Goal: Transaction & Acquisition: Book appointment/travel/reservation

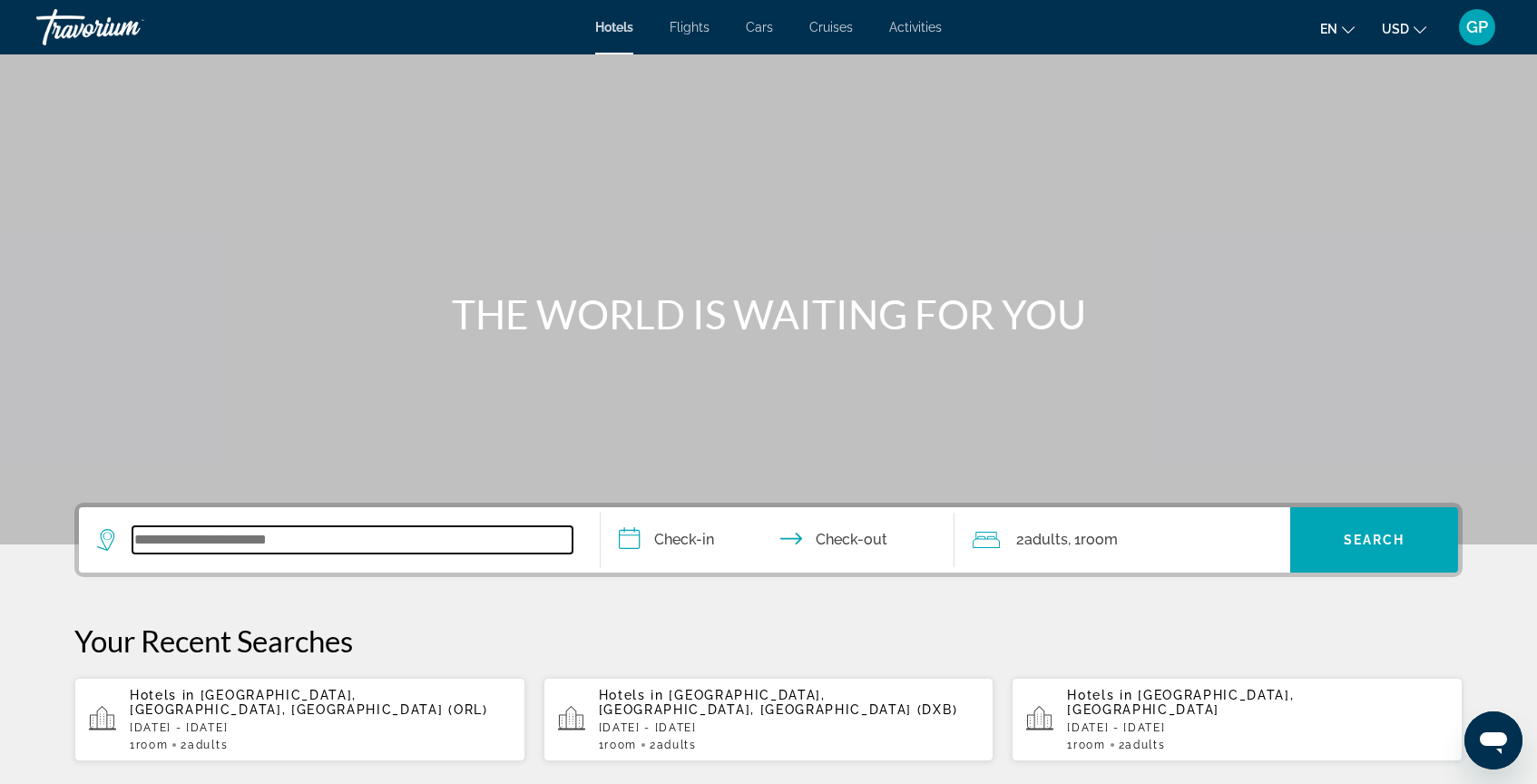
click at [157, 541] on input "Search widget" at bounding box center [352, 540] width 440 height 27
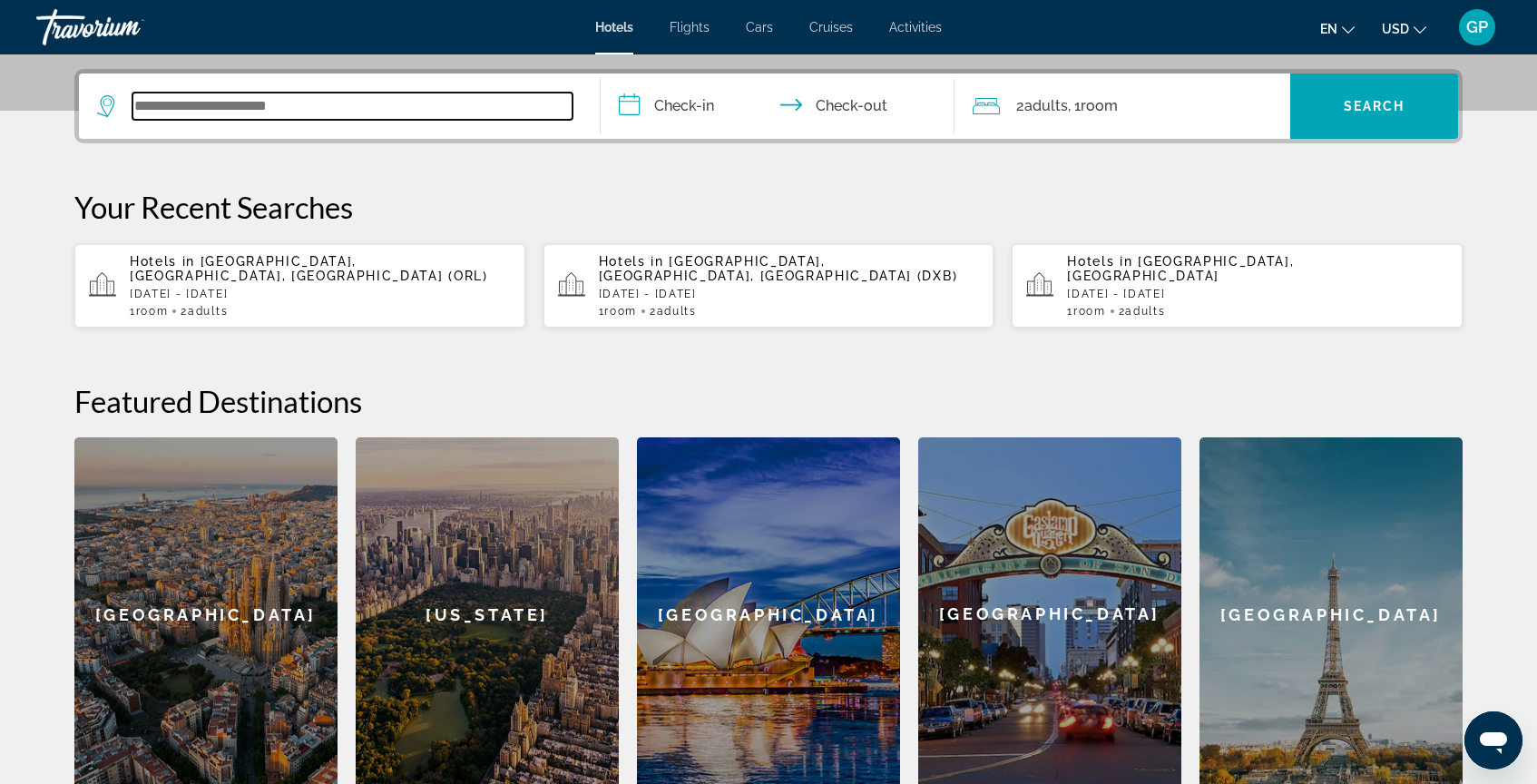
scroll to position [444, 0]
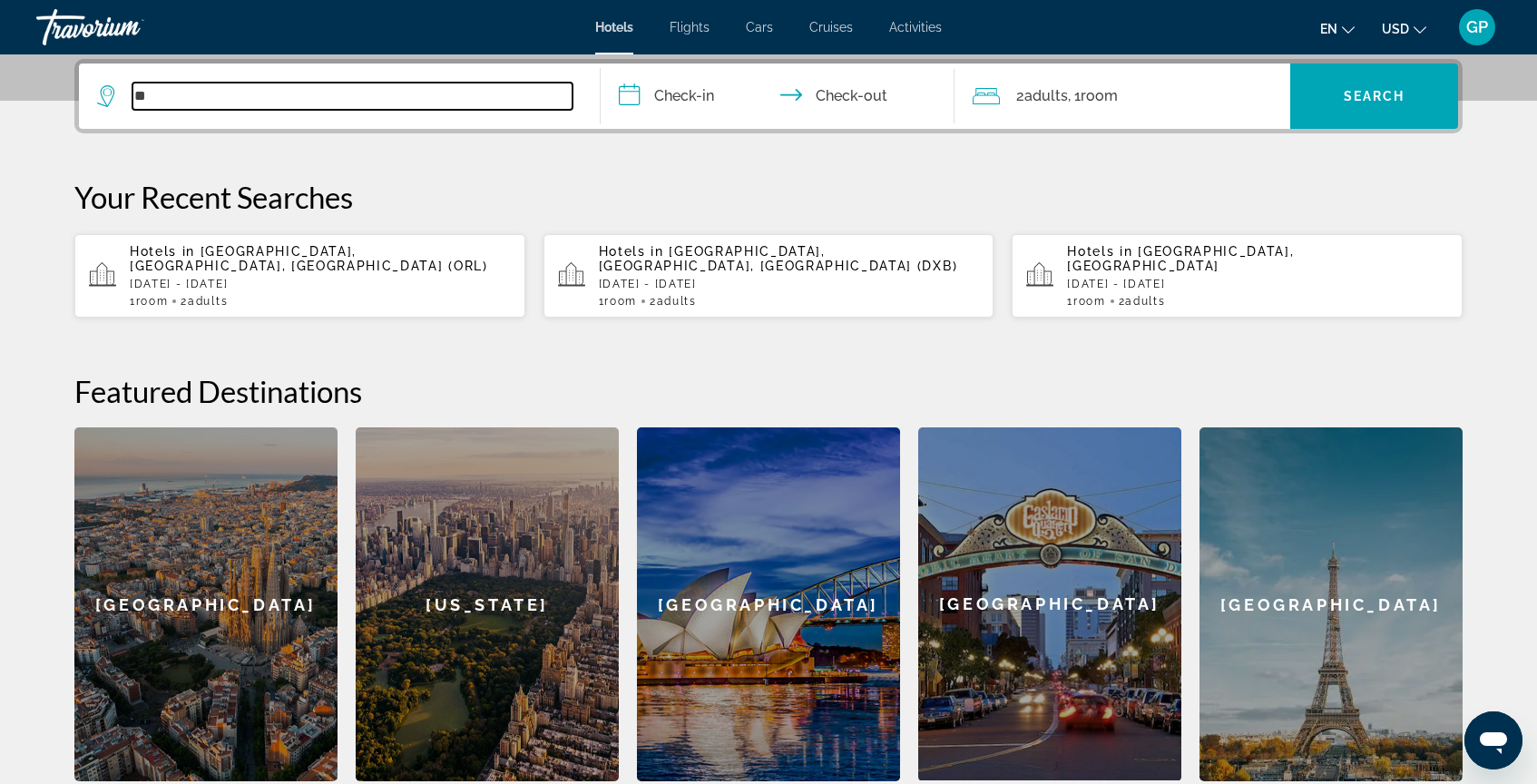
type input "*"
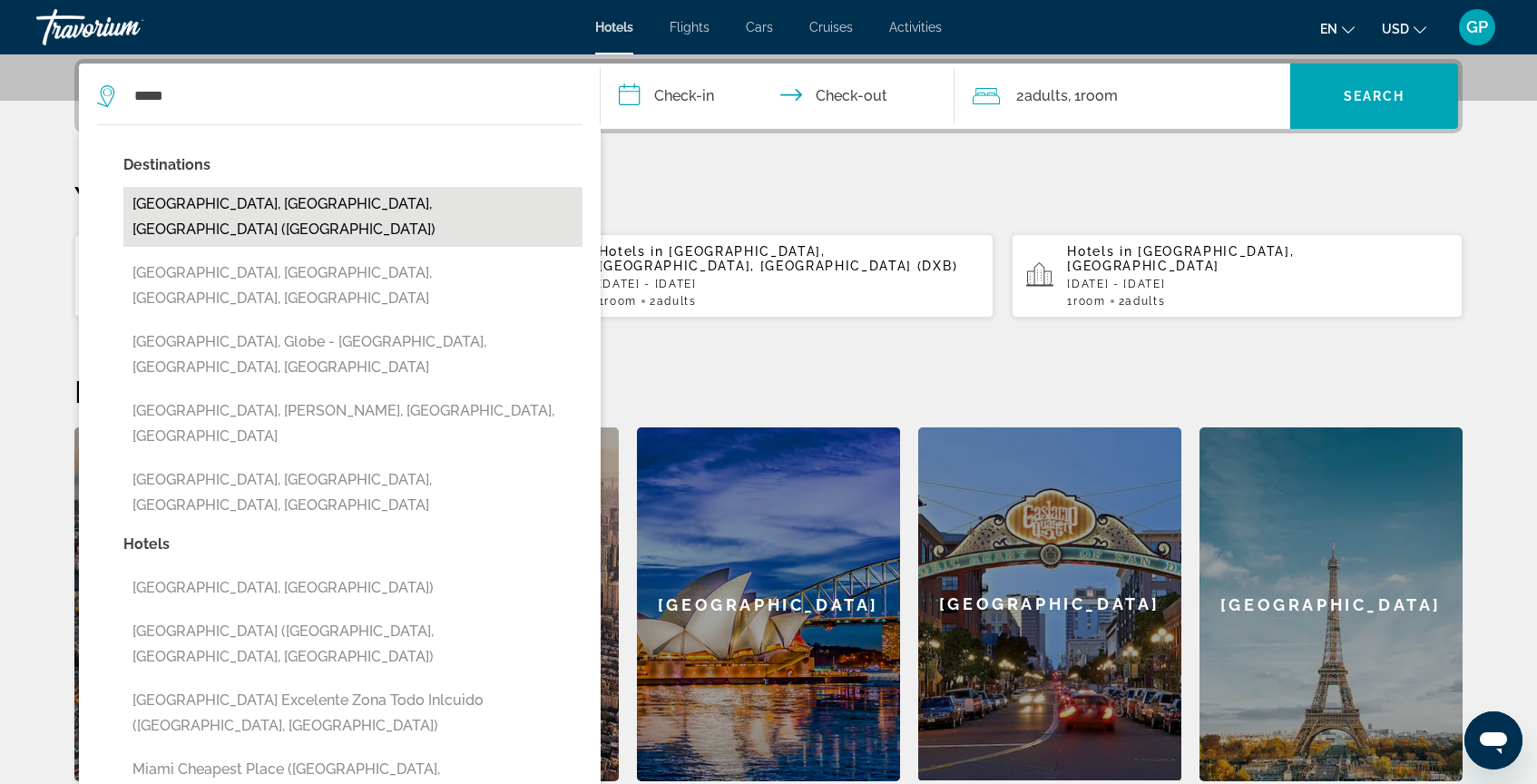
click at [337, 202] on button "[GEOGRAPHIC_DATA], [GEOGRAPHIC_DATA], [GEOGRAPHIC_DATA] ([GEOGRAPHIC_DATA])" at bounding box center [352, 217] width 459 height 60
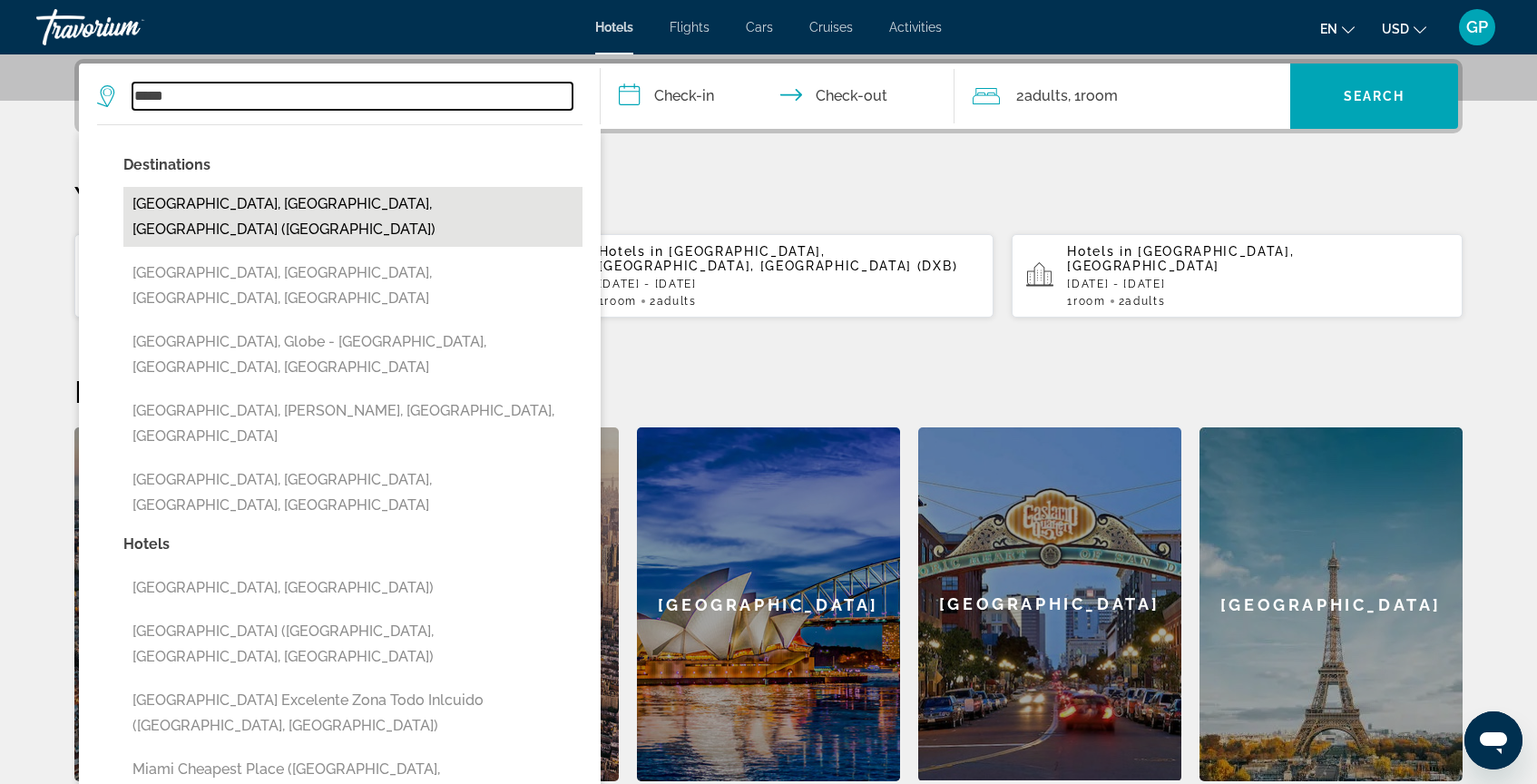
type input "**********"
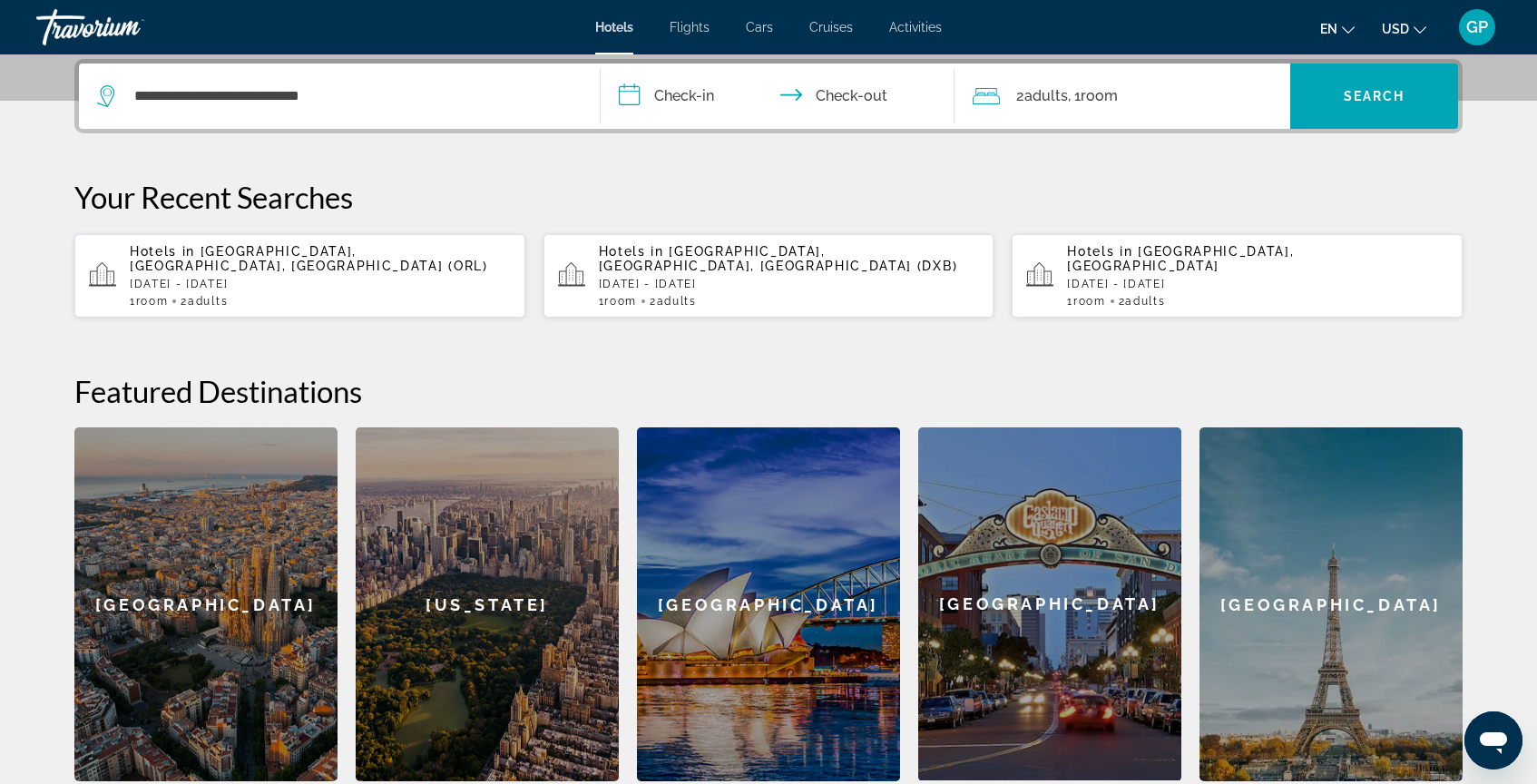
click at [630, 95] on input "**********" at bounding box center [781, 98] width 361 height 71
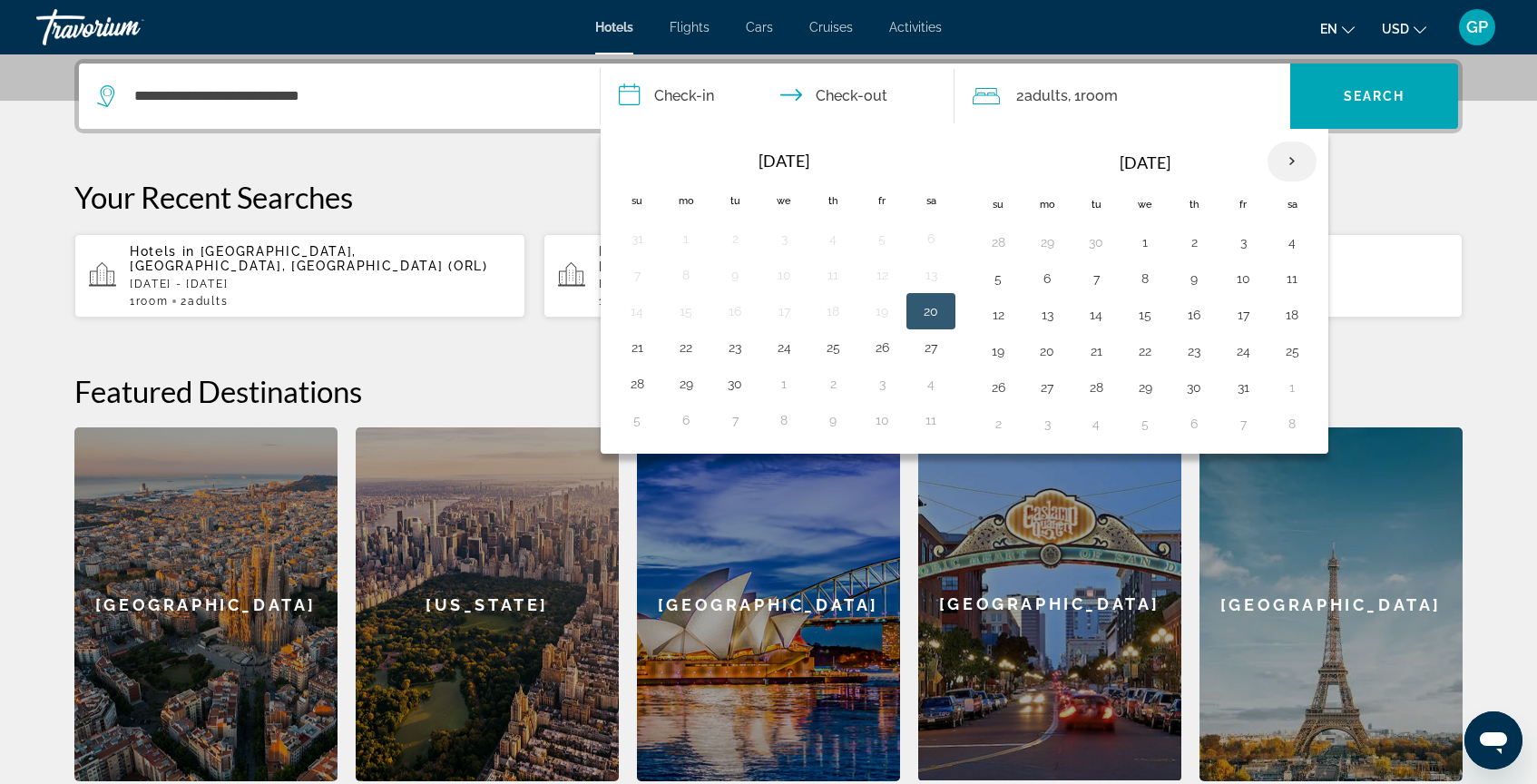
click at [1294, 161] on th "Next month" at bounding box center [1292, 161] width 49 height 40
click at [685, 317] on button "15" at bounding box center [686, 315] width 29 height 25
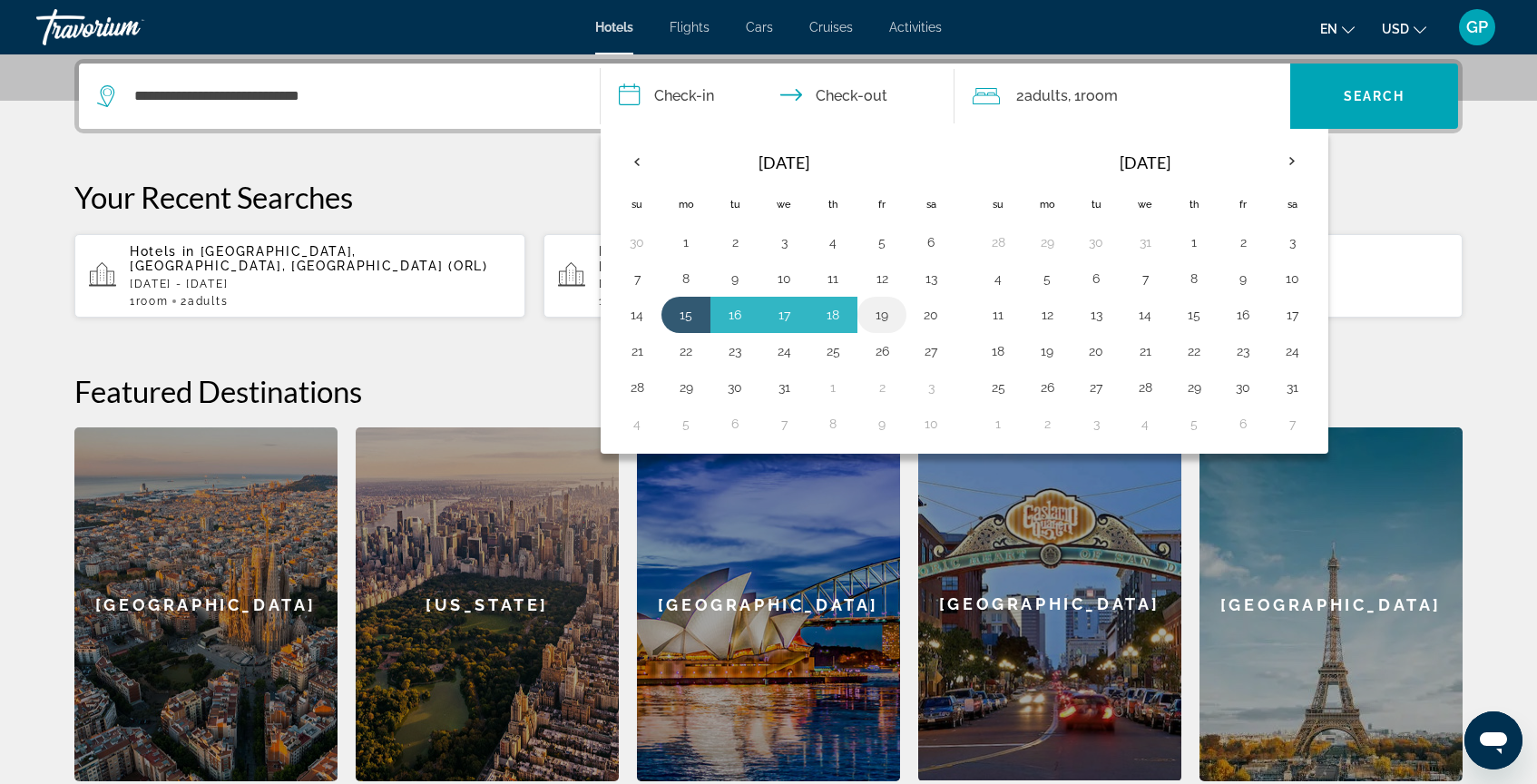
click at [885, 318] on button "19" at bounding box center [882, 315] width 29 height 25
type input "**********"
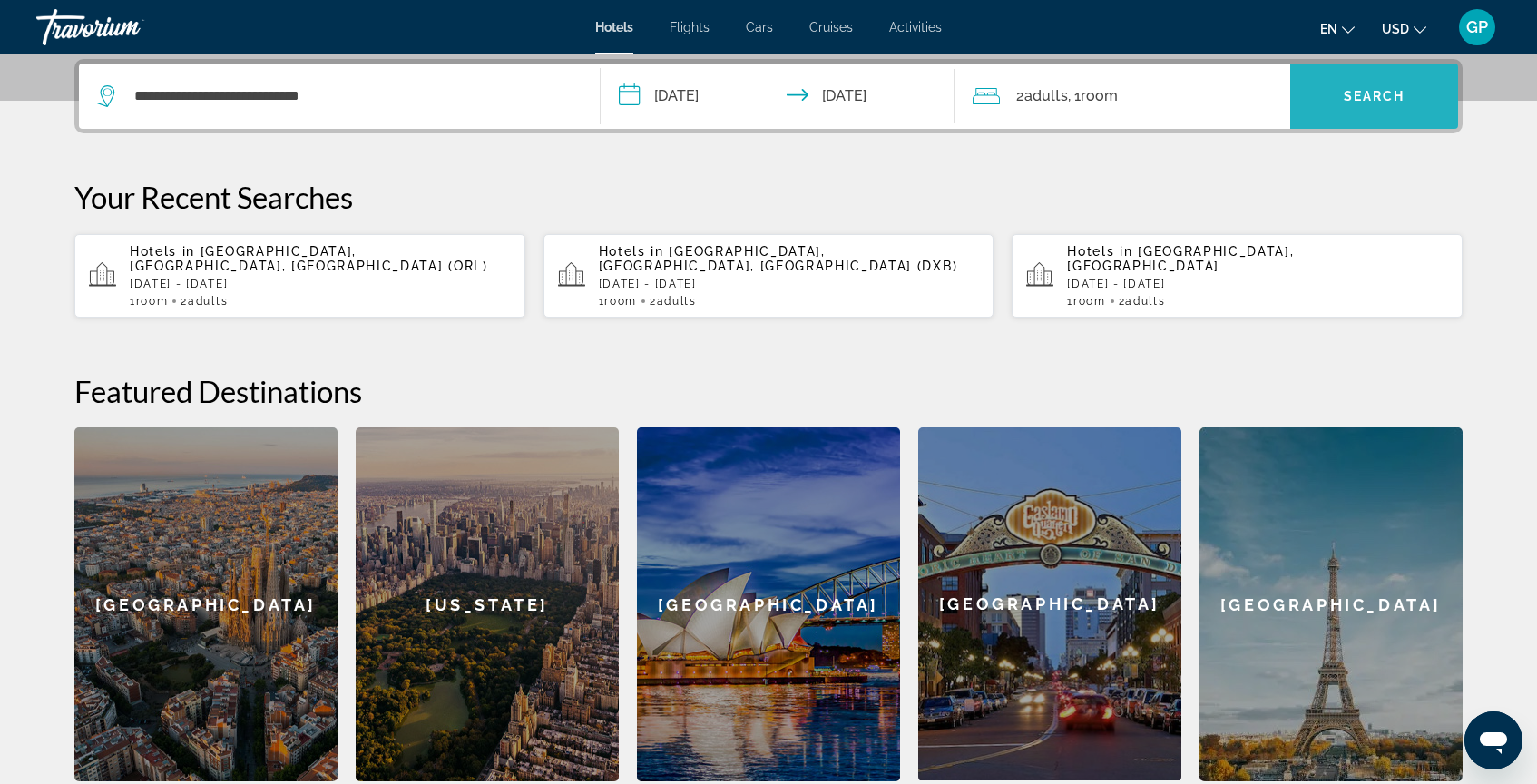
click at [1365, 91] on span "Search" at bounding box center [1374, 95] width 61 height 14
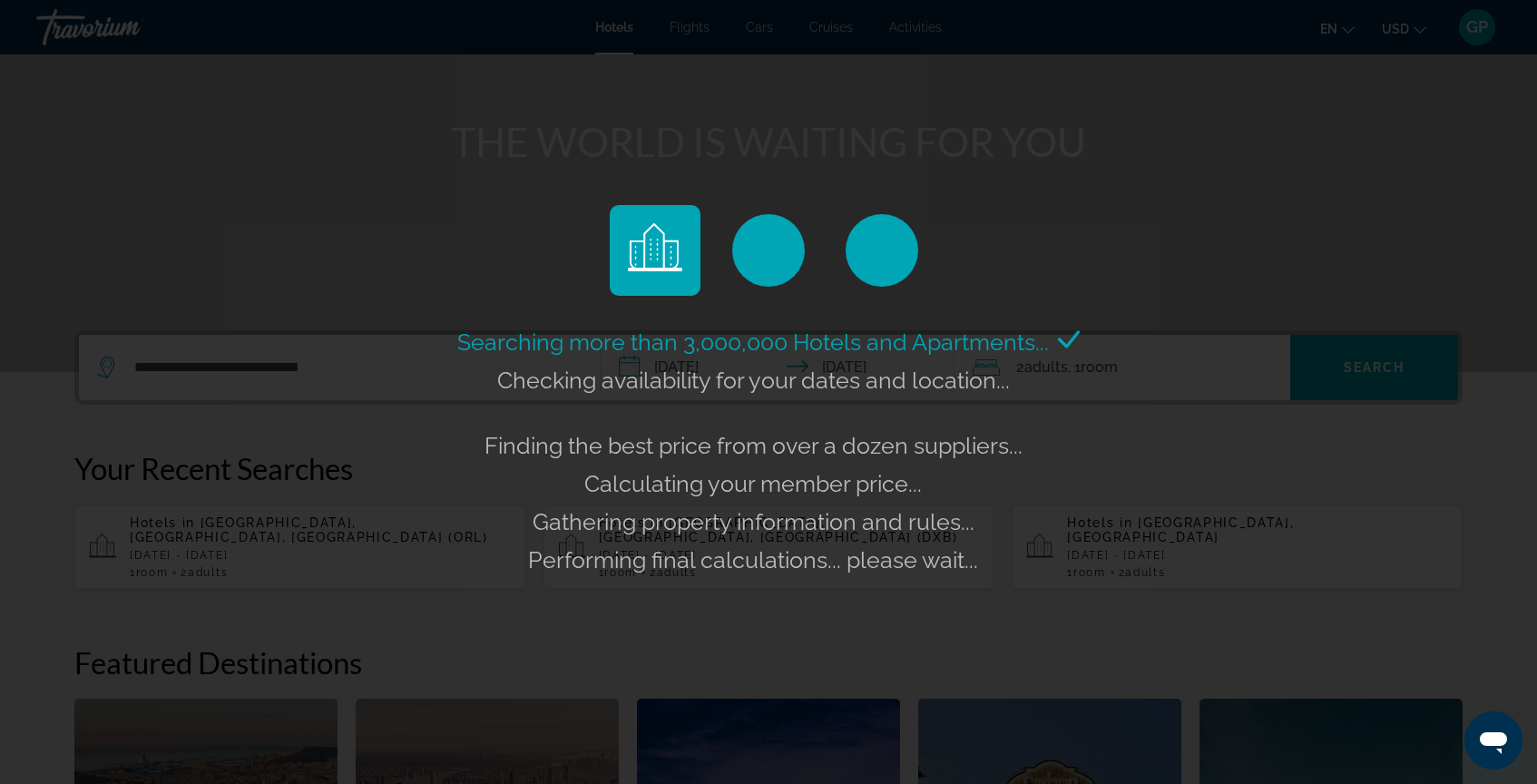
scroll to position [0, 0]
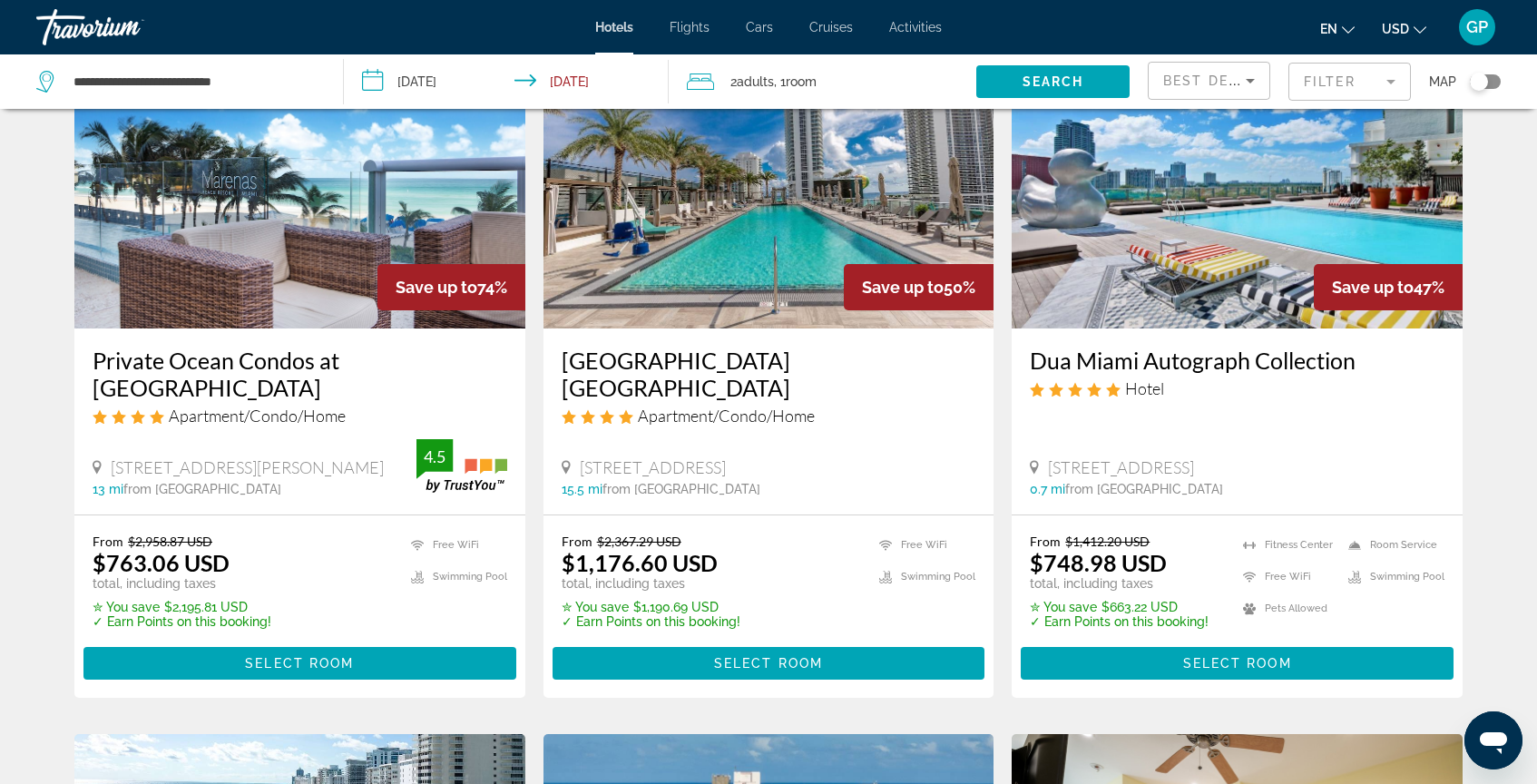
scroll to position [136, 0]
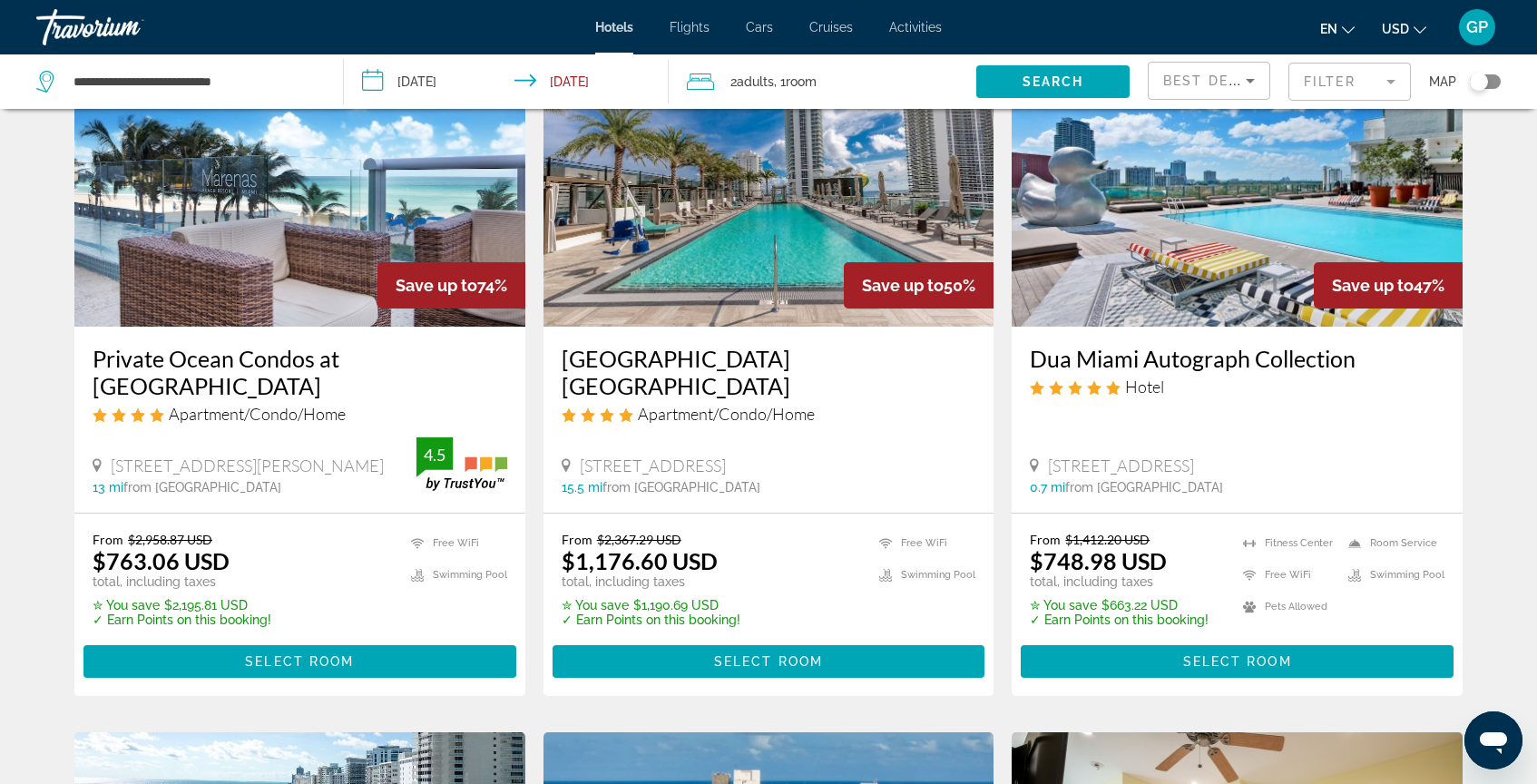
click at [1476, 88] on div "Toggle map" at bounding box center [1479, 81] width 18 height 18
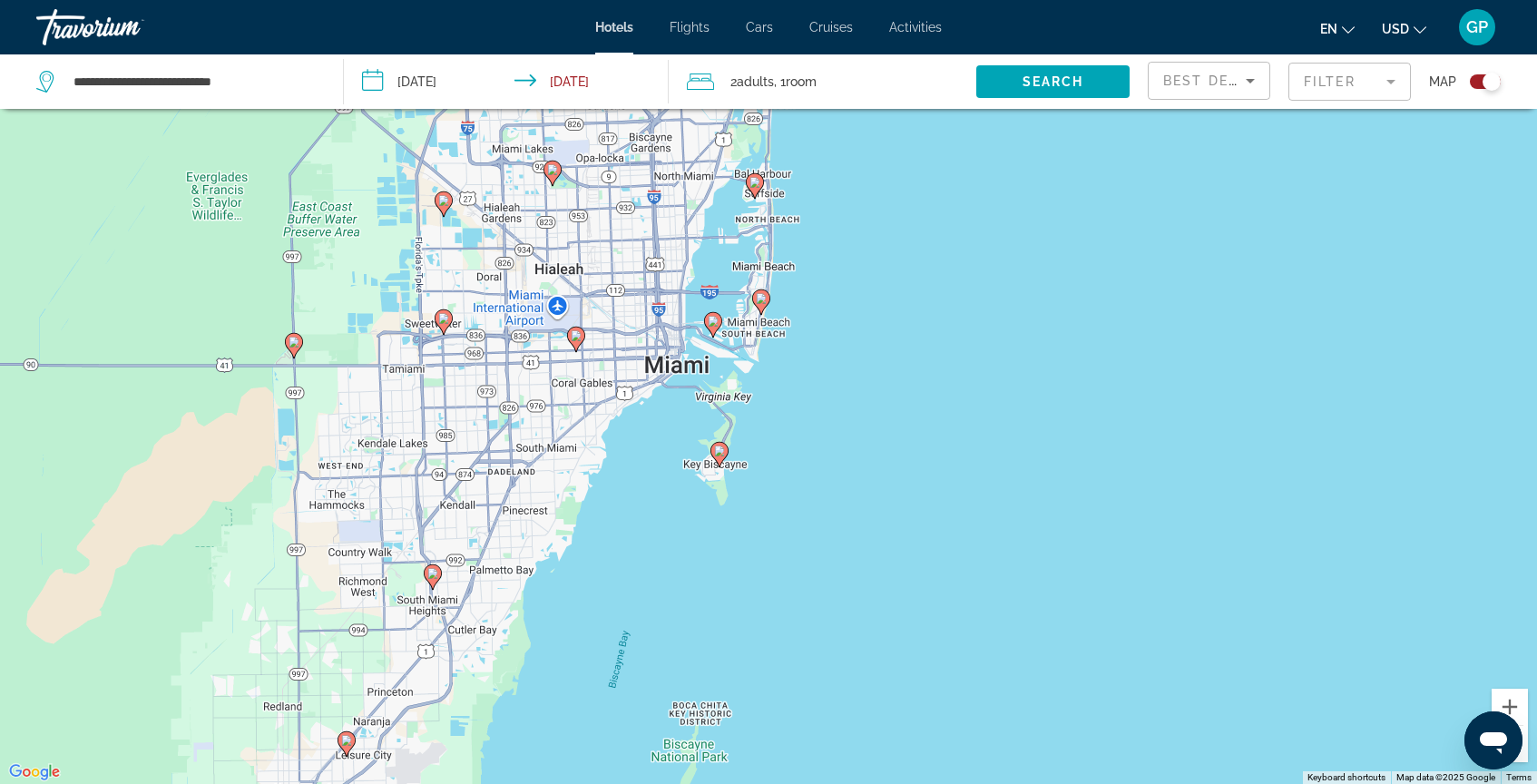
click at [712, 324] on image "Main content" at bounding box center [713, 321] width 11 height 11
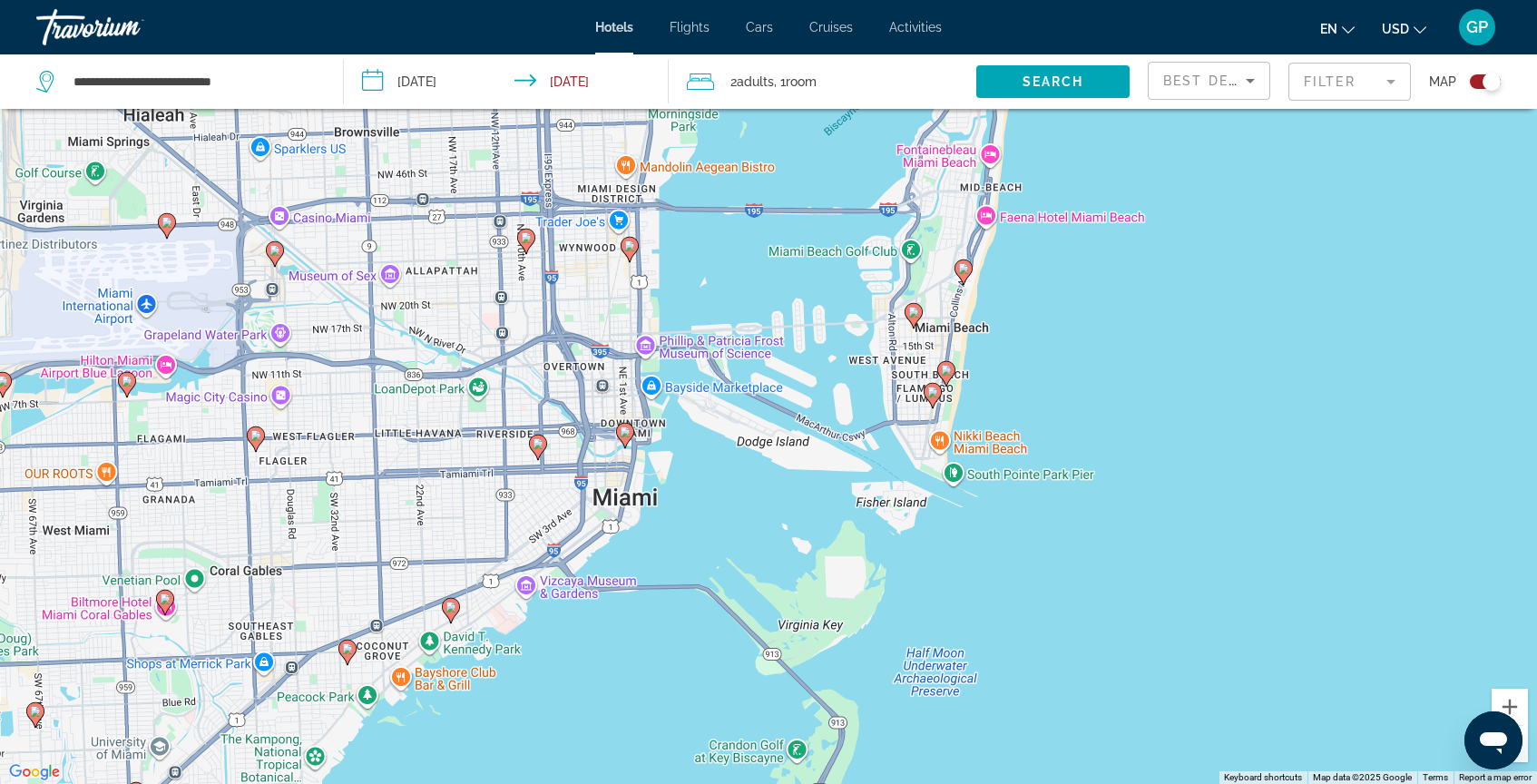
click at [948, 366] on image "Main content" at bounding box center [947, 370] width 11 height 11
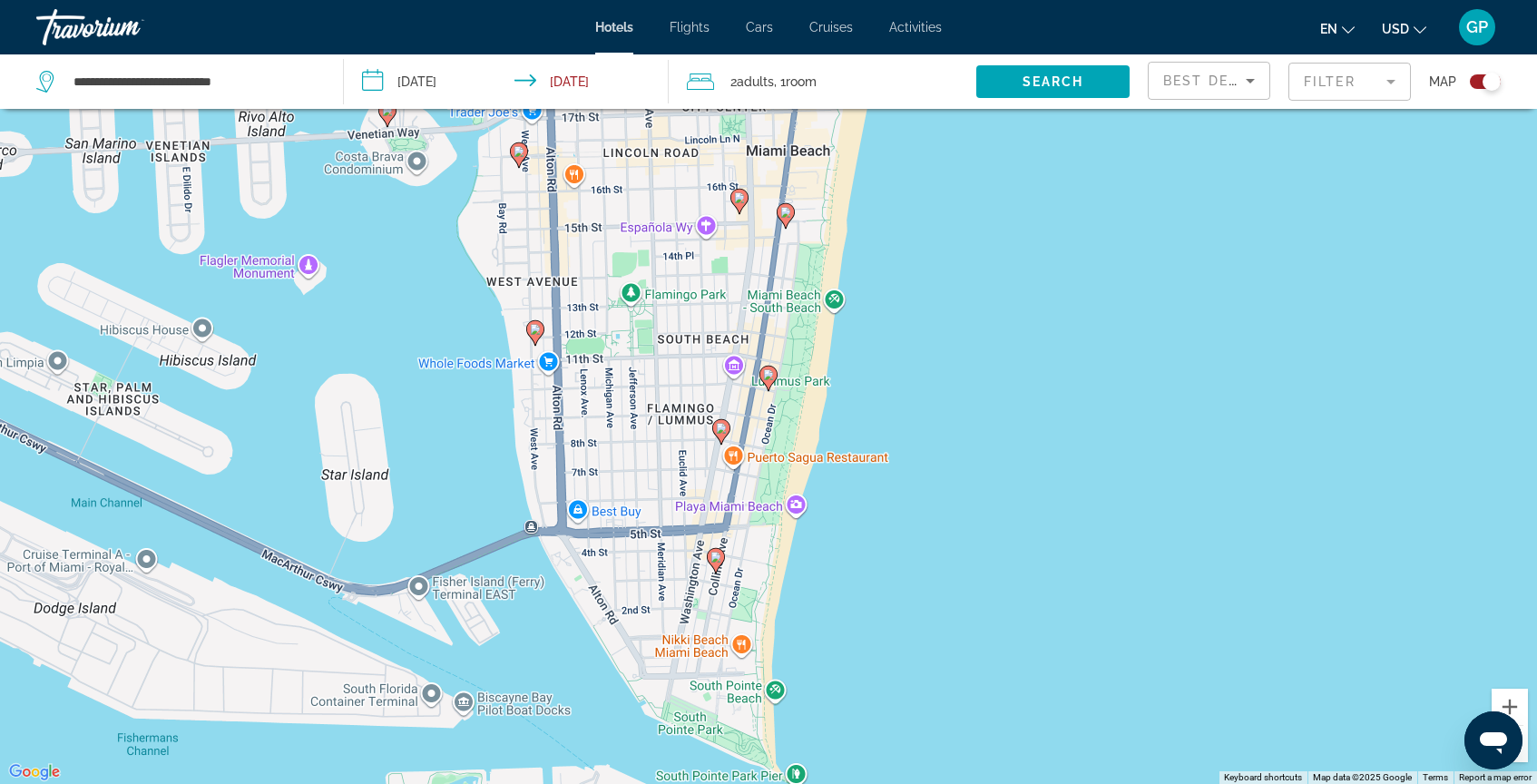
click at [766, 384] on icon "Main content" at bounding box center [768, 378] width 16 height 24
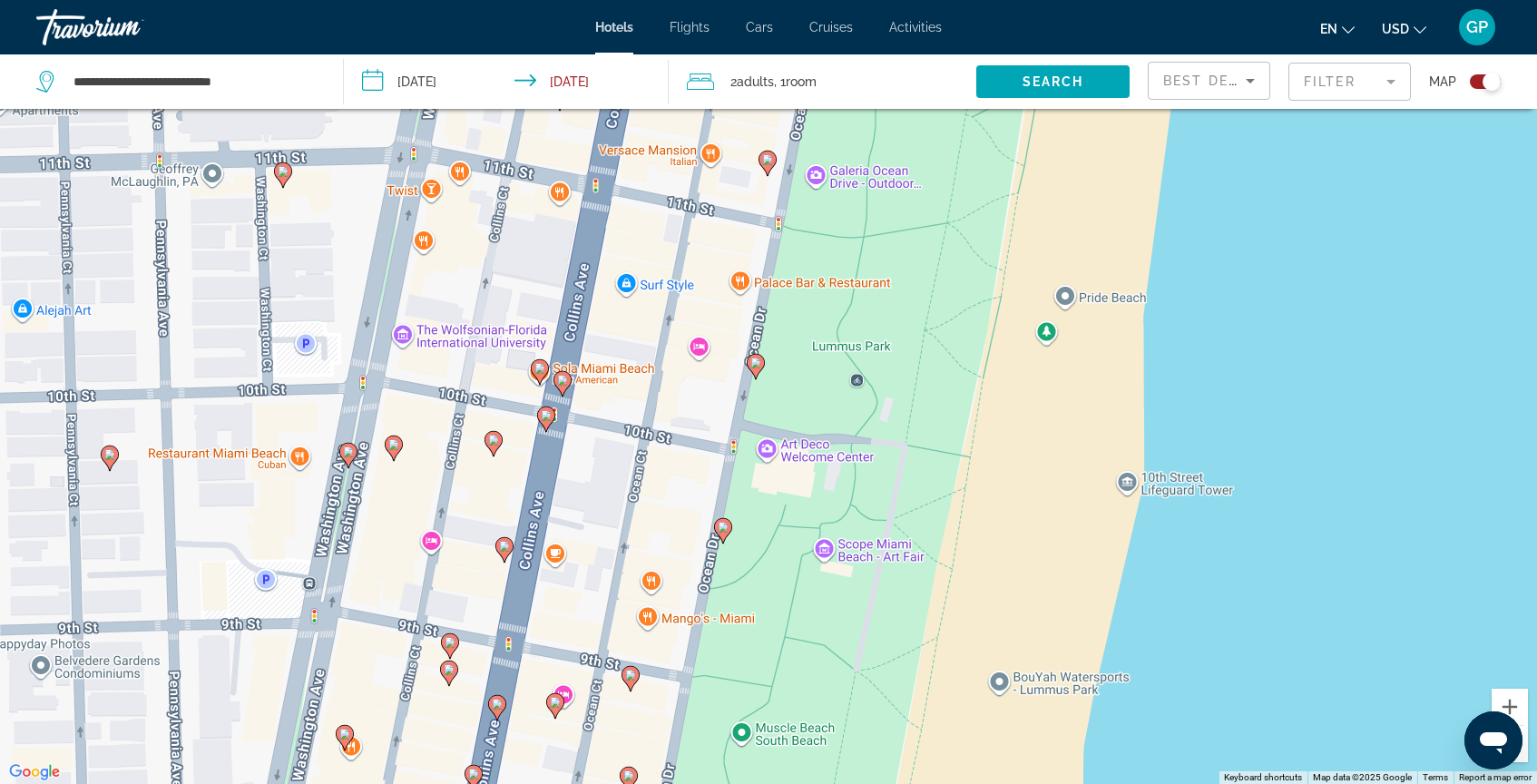
click at [757, 364] on image "Main content" at bounding box center [756, 363] width 11 height 11
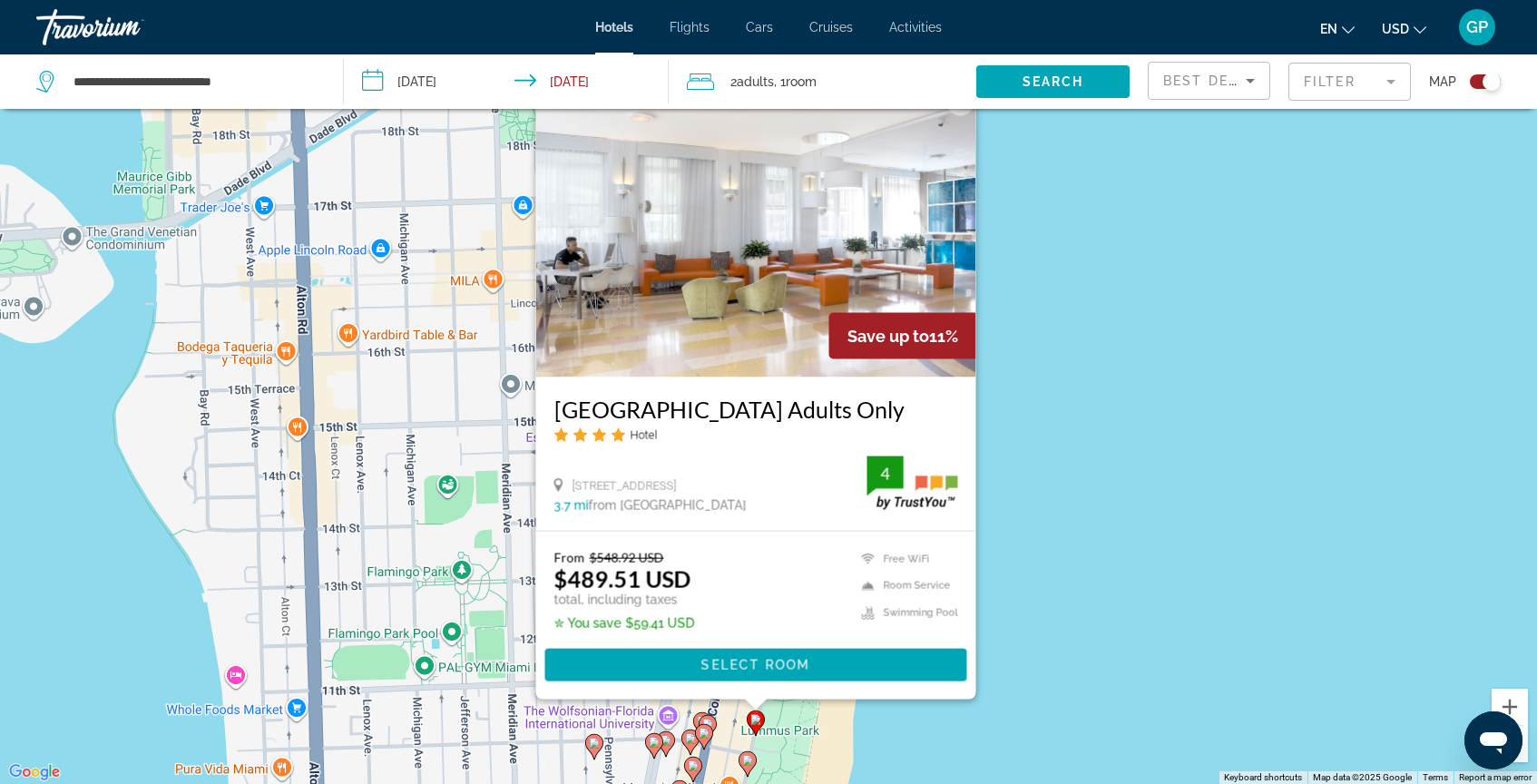
click at [749, 761] on image "Main content" at bounding box center [748, 760] width 11 height 11
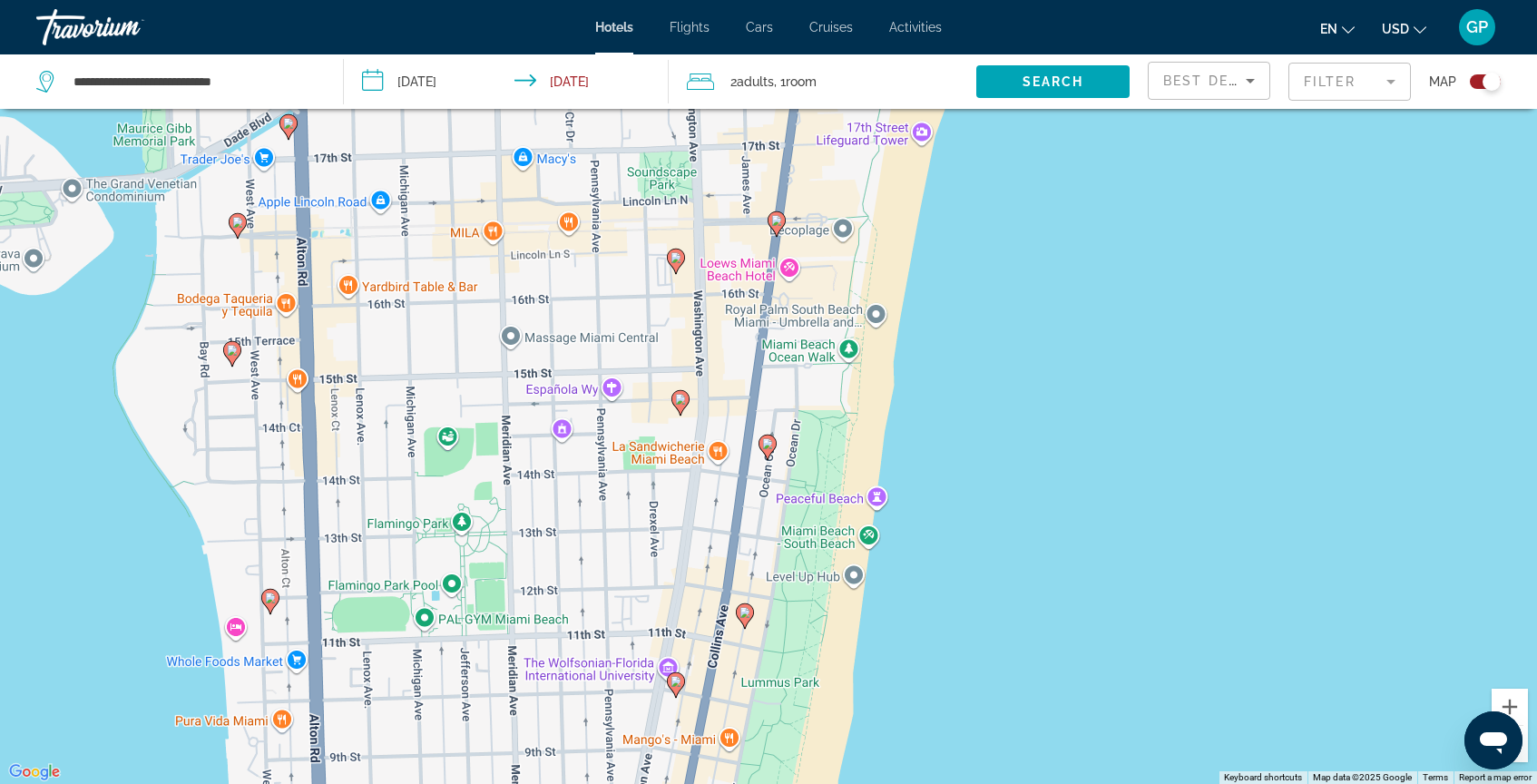
click at [746, 617] on image "Main content" at bounding box center [745, 612] width 11 height 11
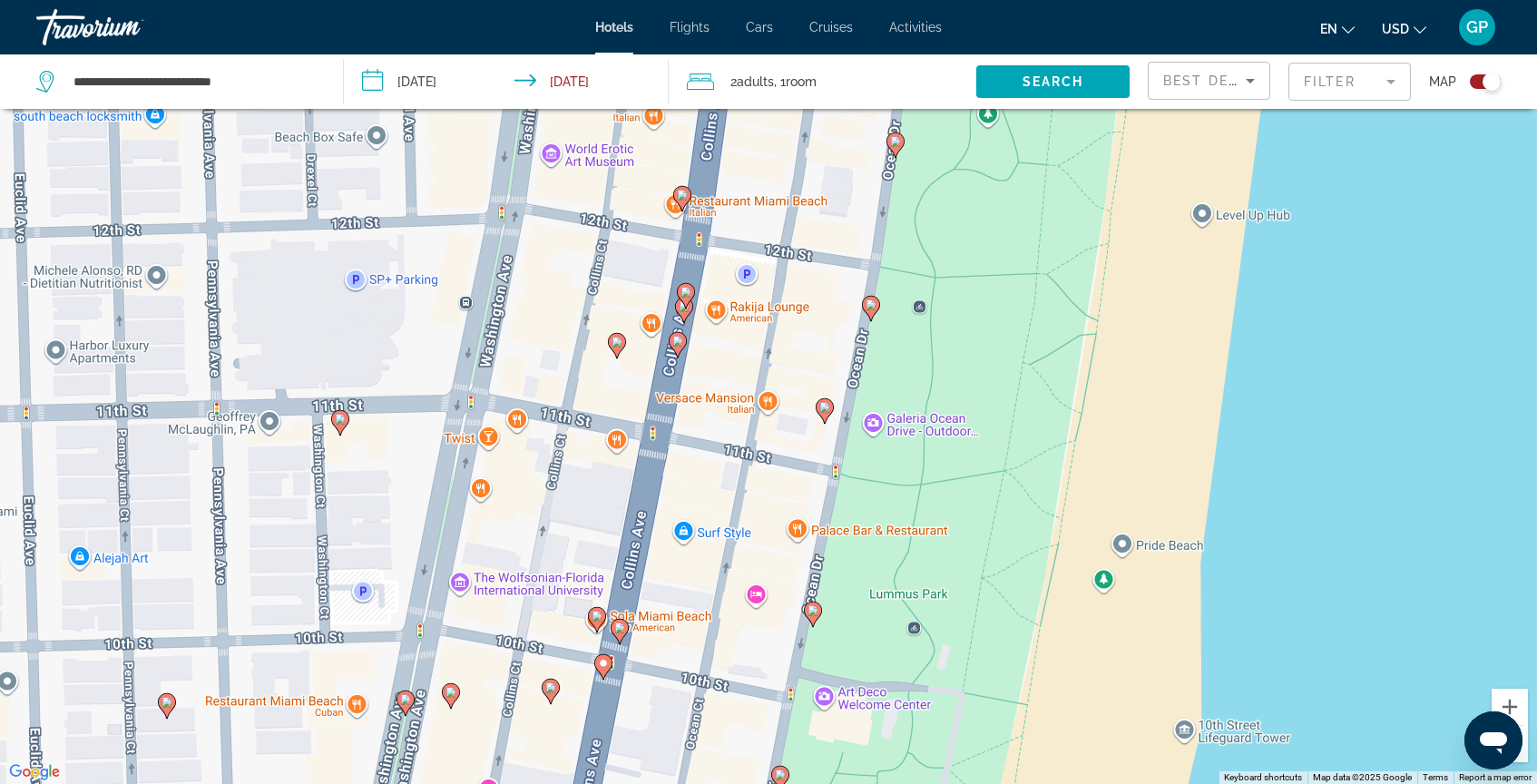
click at [812, 616] on icon "Main content" at bounding box center [812, 613] width 16 height 24
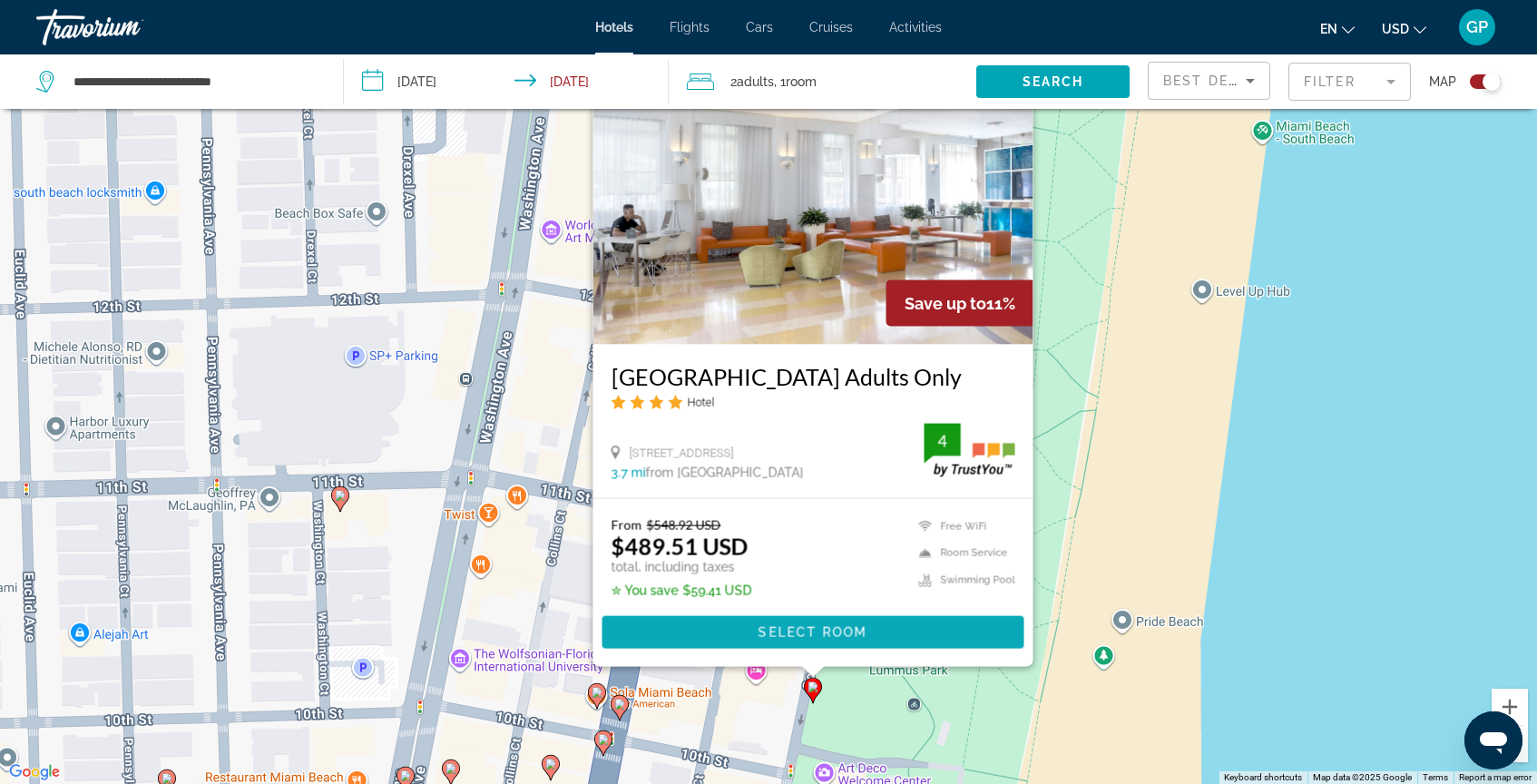
click at [798, 632] on span "Select Room" at bounding box center [813, 632] width 109 height 14
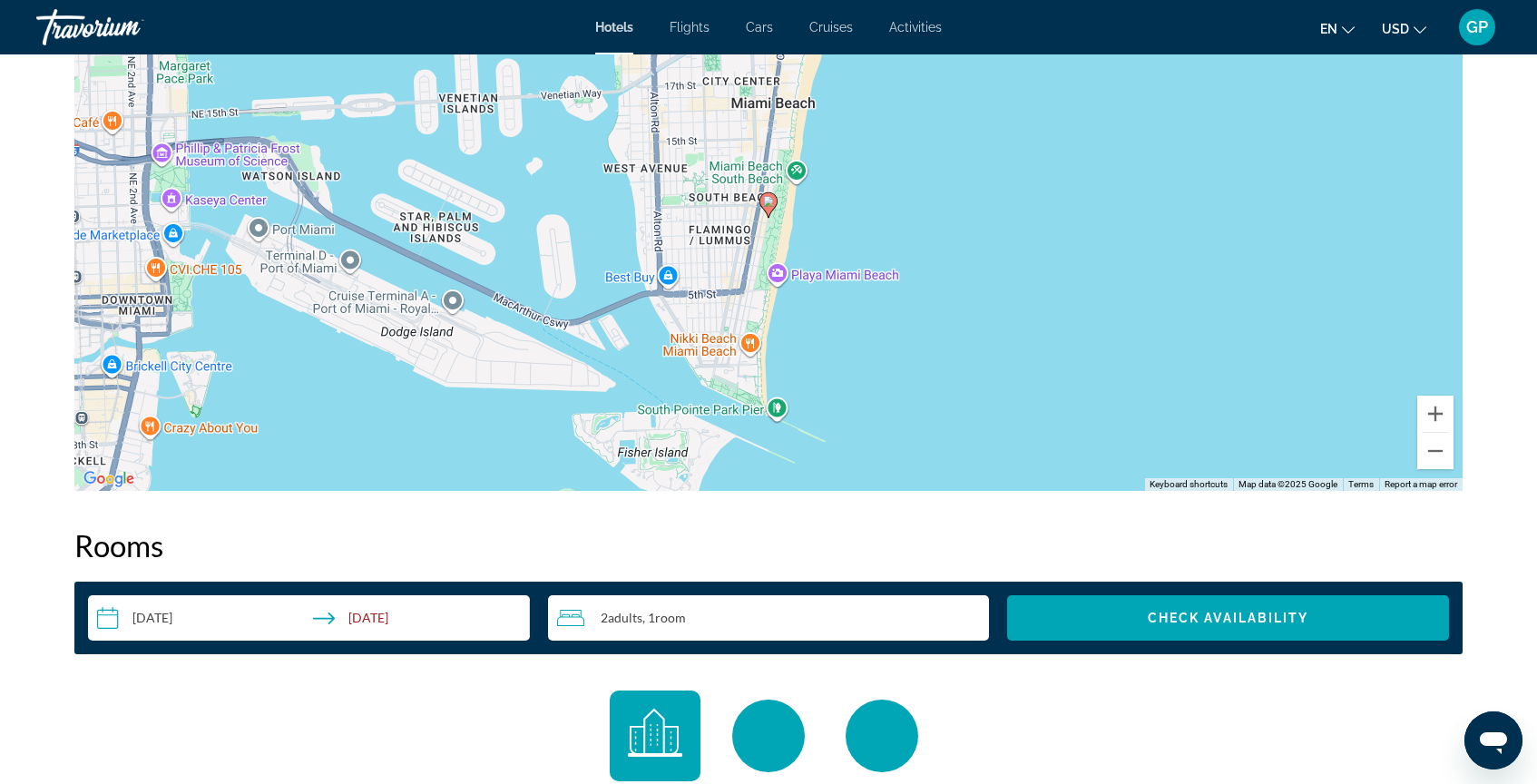
scroll to position [1878, 0]
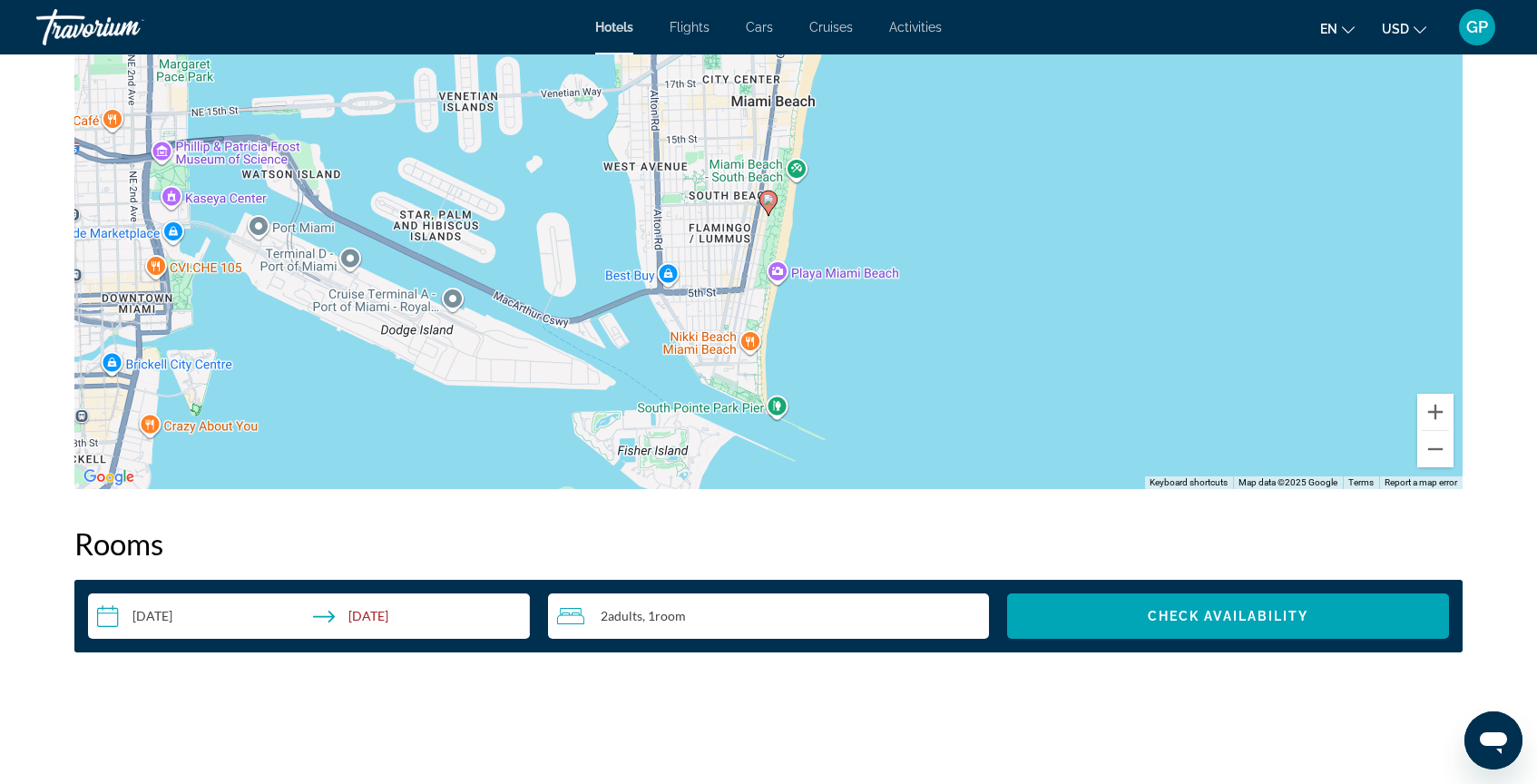
click at [774, 204] on image "Main content" at bounding box center [769, 200] width 11 height 11
click at [768, 200] on image "Main content" at bounding box center [769, 200] width 11 height 11
click at [770, 208] on icon "Main content" at bounding box center [768, 203] width 16 height 24
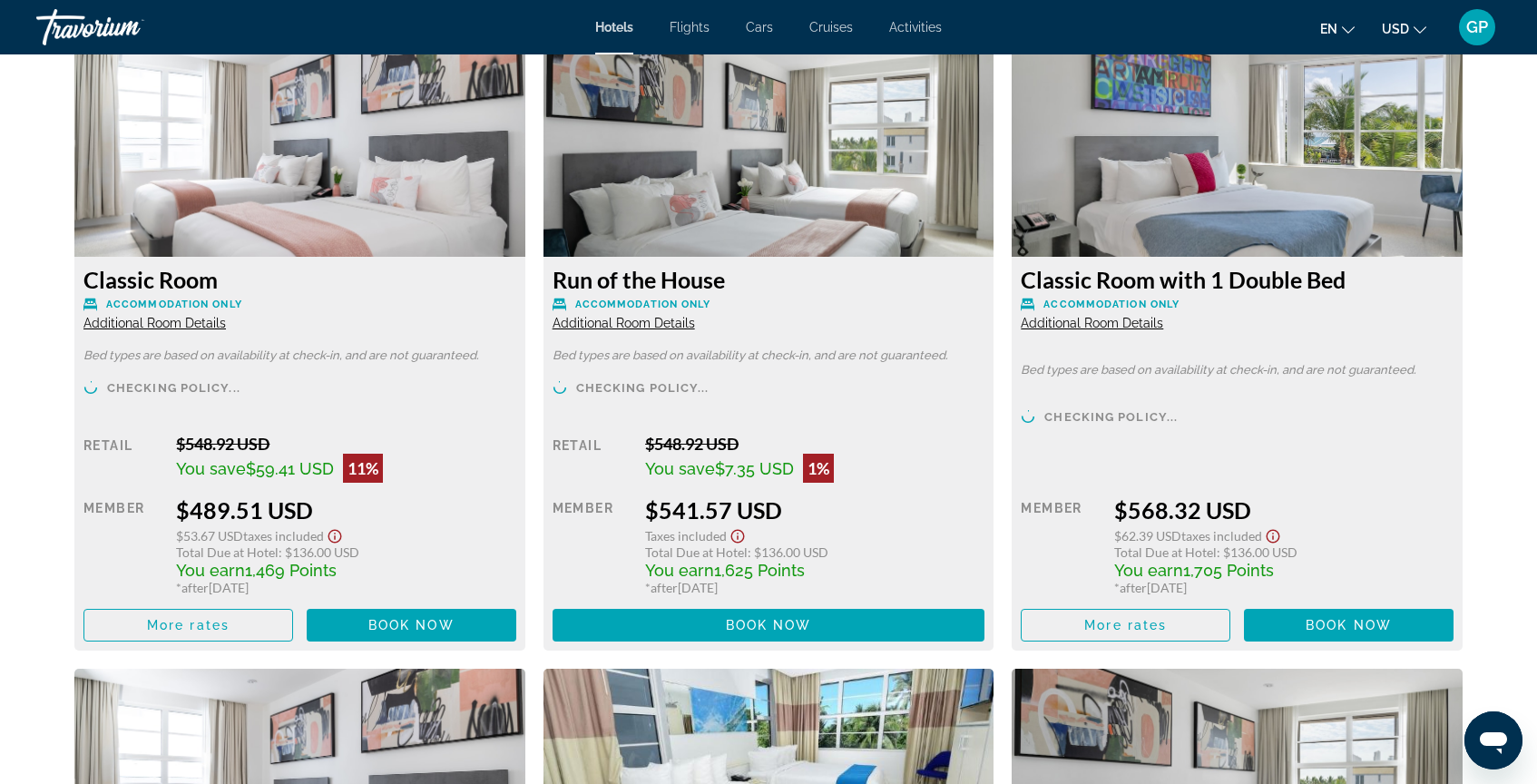
scroll to position [2555, 0]
